Goal: Task Accomplishment & Management: Use online tool/utility

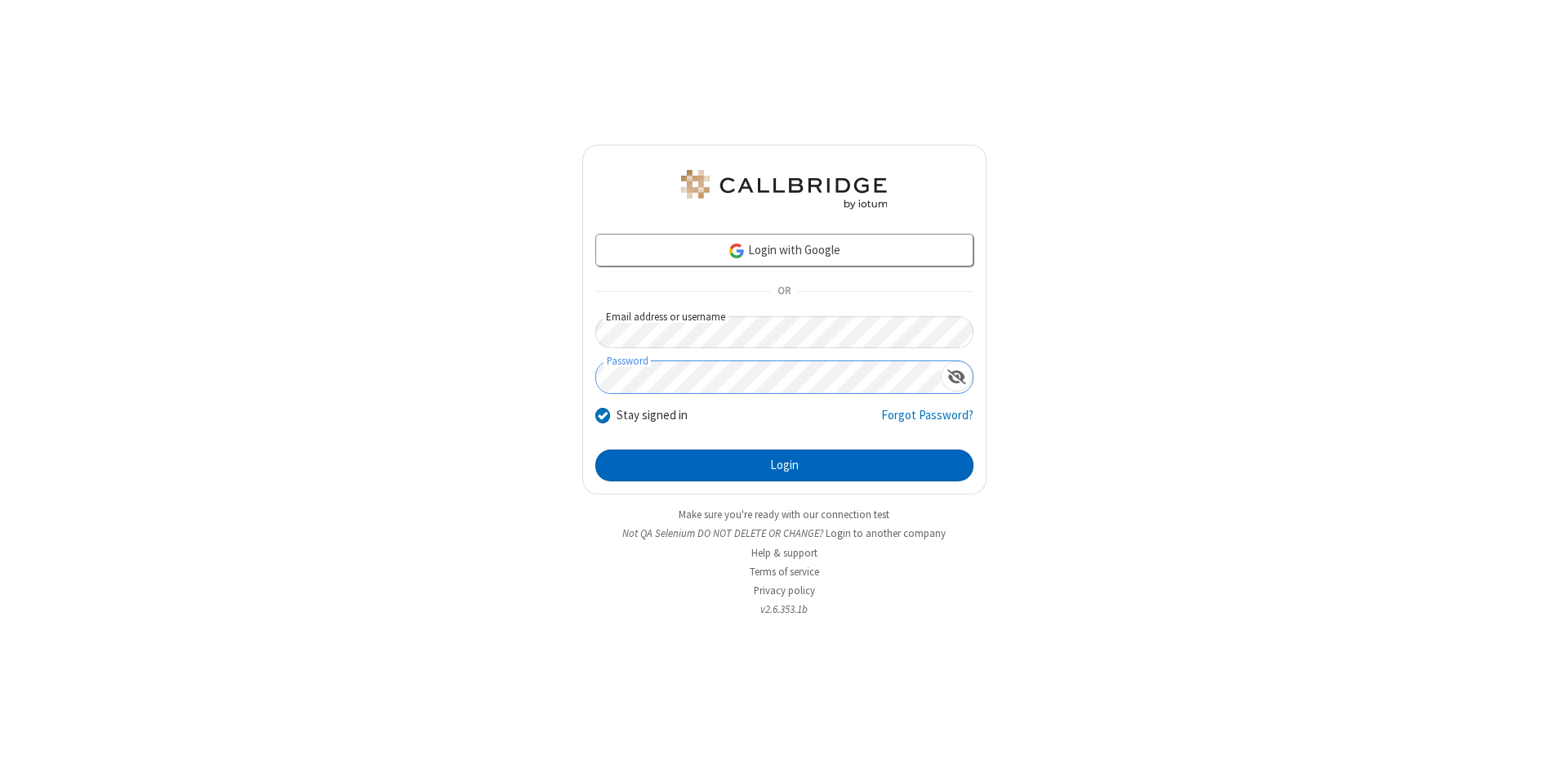
click at [784, 465] on button "Login" at bounding box center [784, 465] width 378 height 32
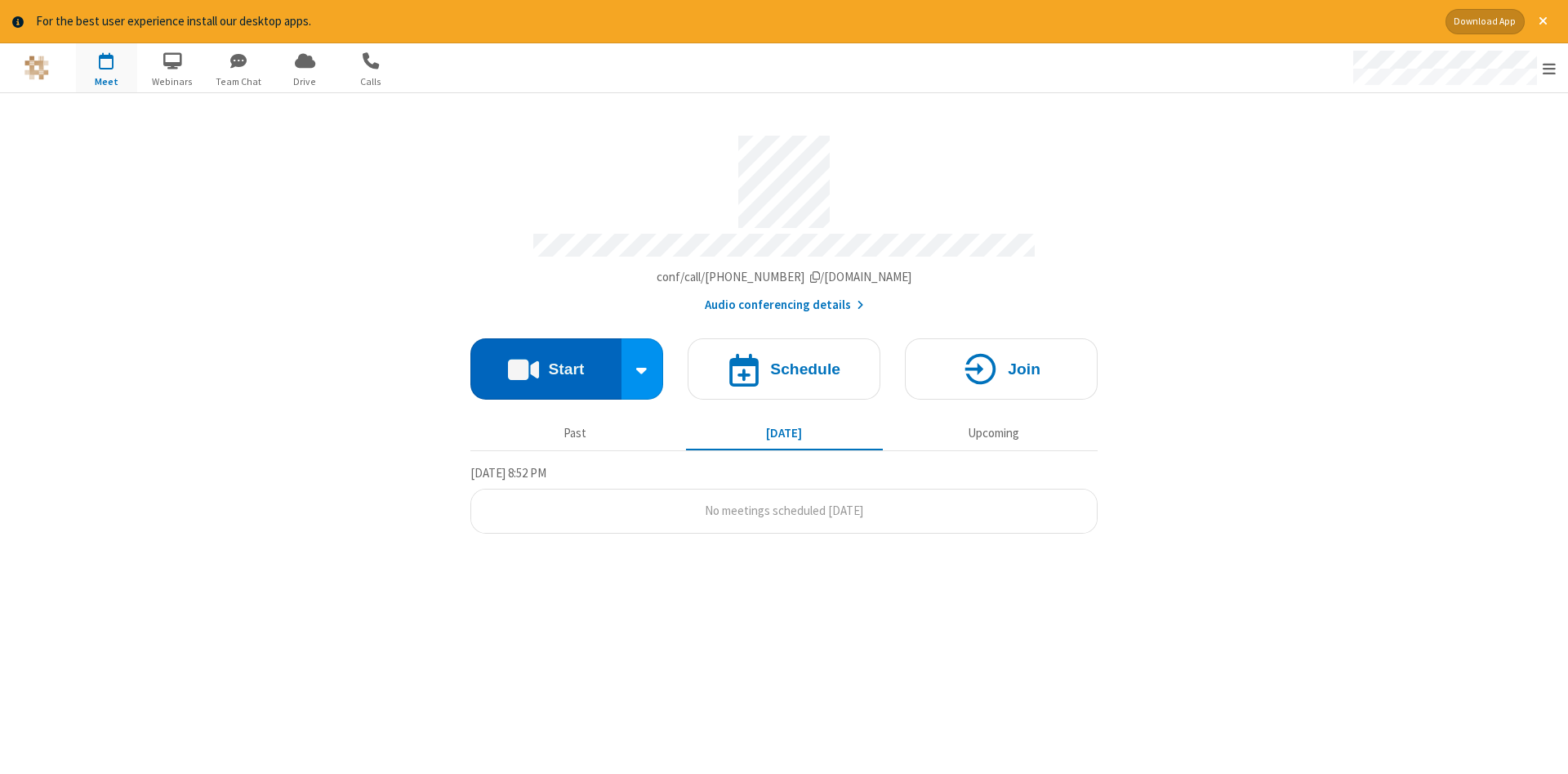
click at [546, 363] on button "Start" at bounding box center [546, 368] width 151 height 62
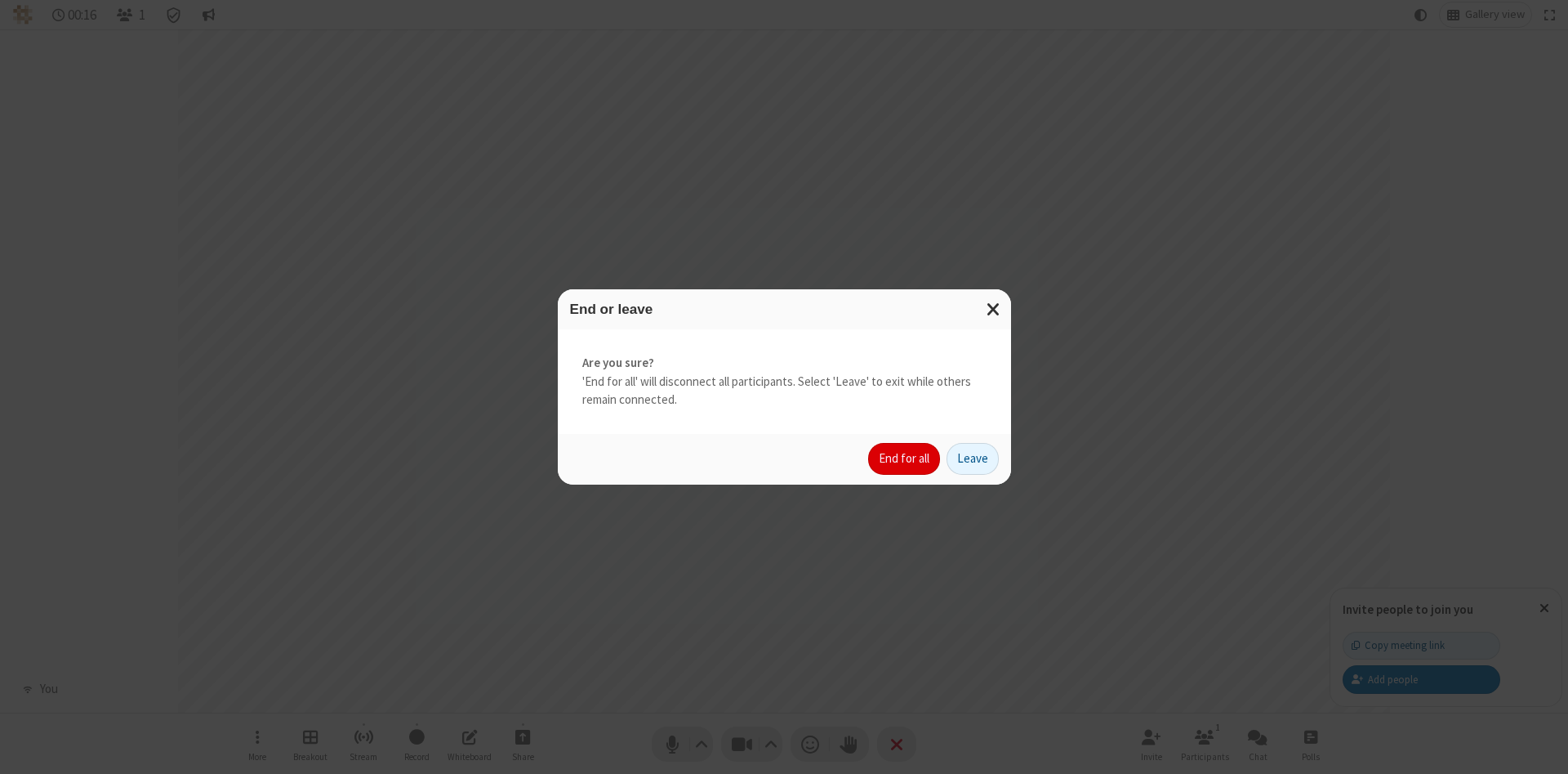
click at [905, 459] on button "End for all" at bounding box center [904, 459] width 72 height 32
